Goal: Information Seeking & Learning: Learn about a topic

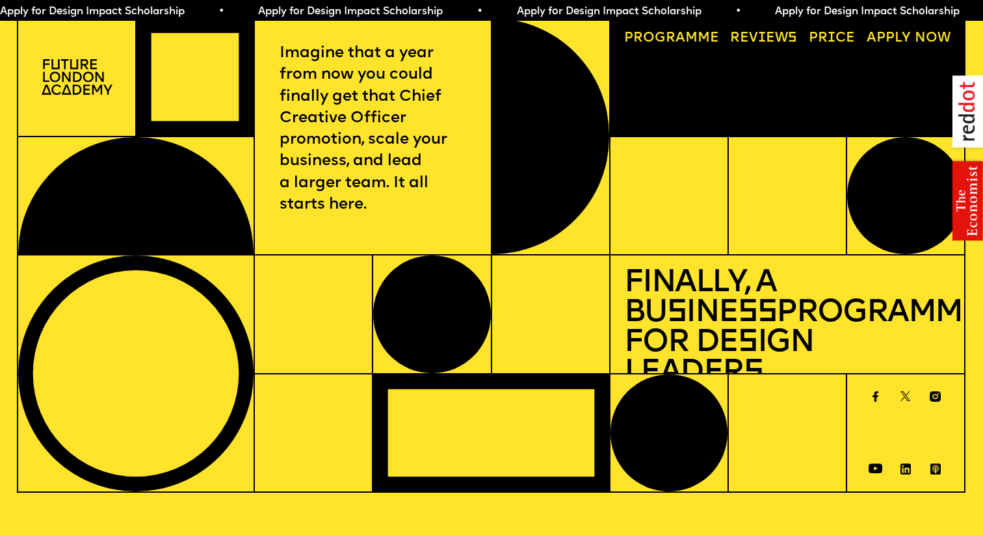
click at [826, 42] on link "Price" at bounding box center [832, 38] width 60 height 27
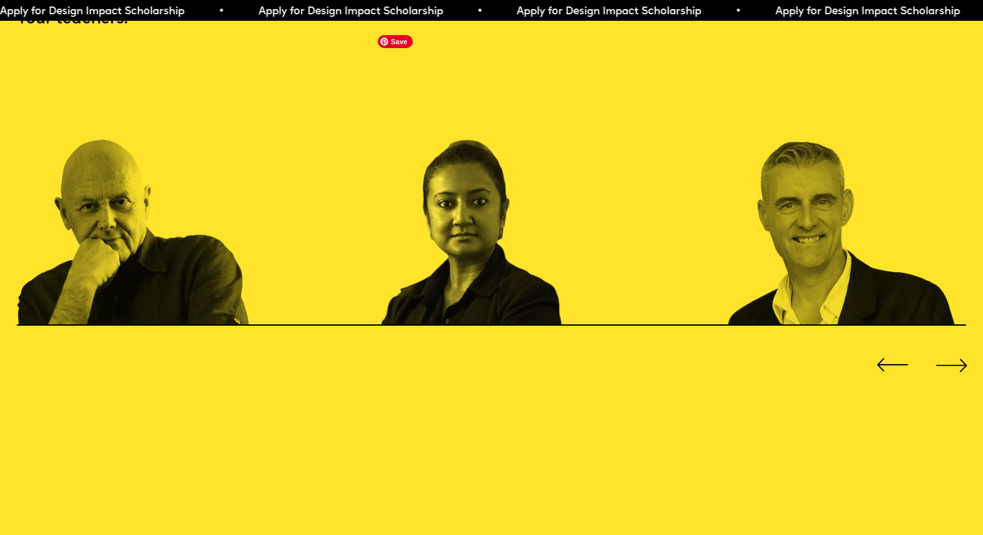
scroll to position [1527, 0]
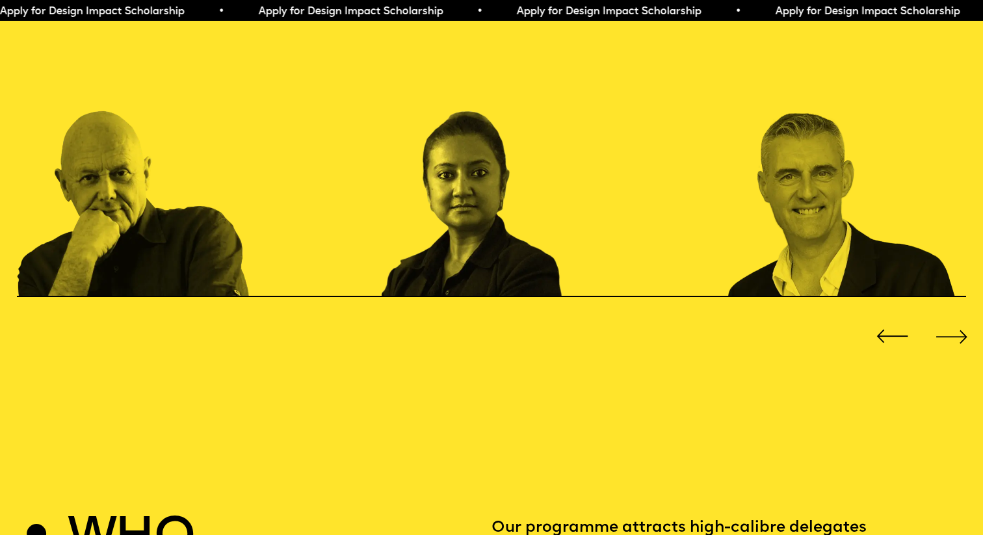
click at [961, 317] on div at bounding box center [951, 336] width 39 height 39
click at [902, 317] on div at bounding box center [892, 336] width 39 height 39
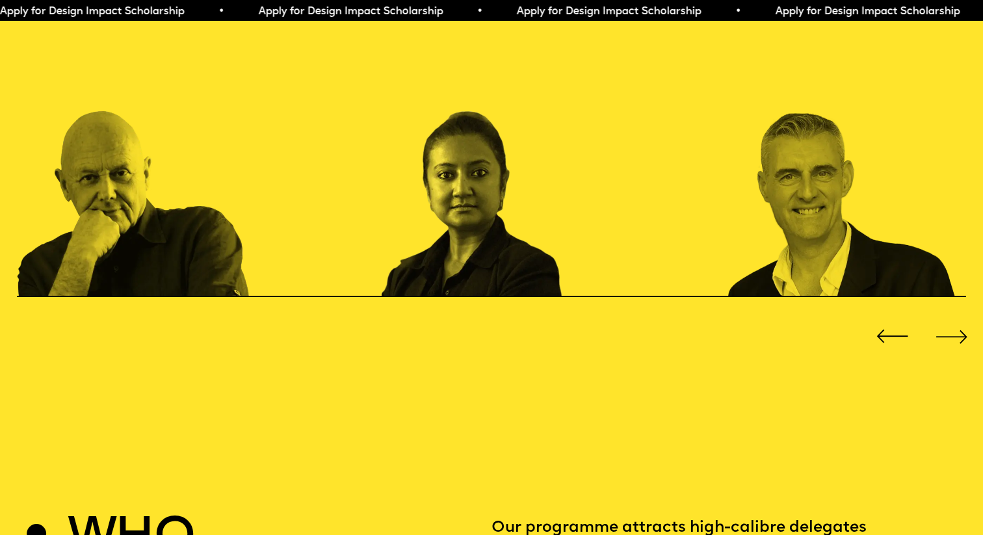
click at [902, 317] on div at bounding box center [892, 336] width 39 height 39
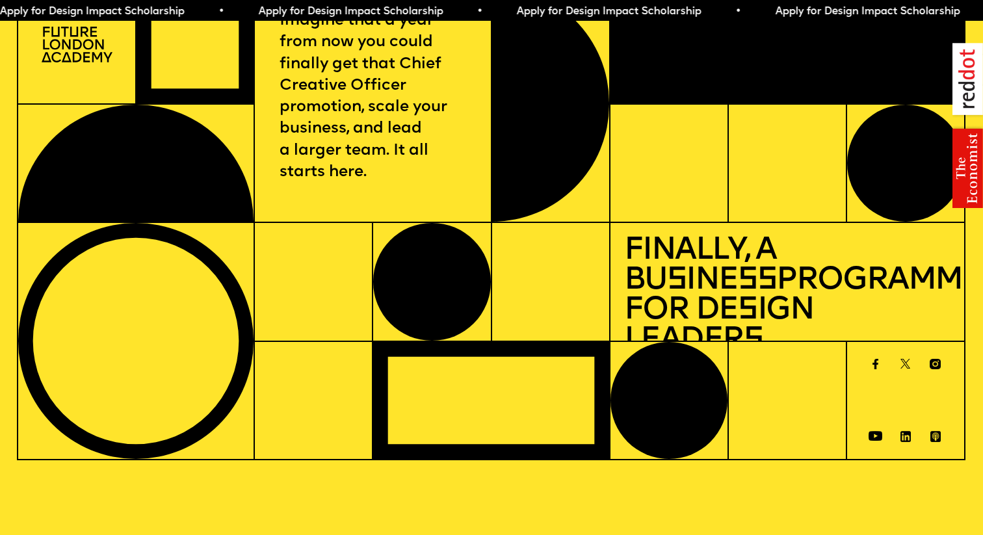
scroll to position [0, 0]
